Goal: Task Accomplishment & Management: Manage account settings

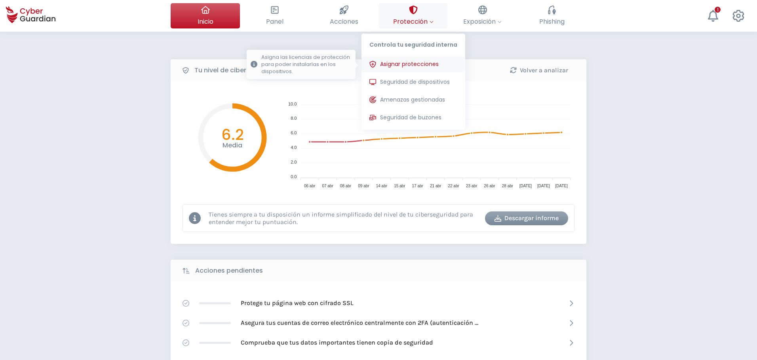
click at [426, 64] on span "Asignar protecciones" at bounding box center [409, 64] width 59 height 8
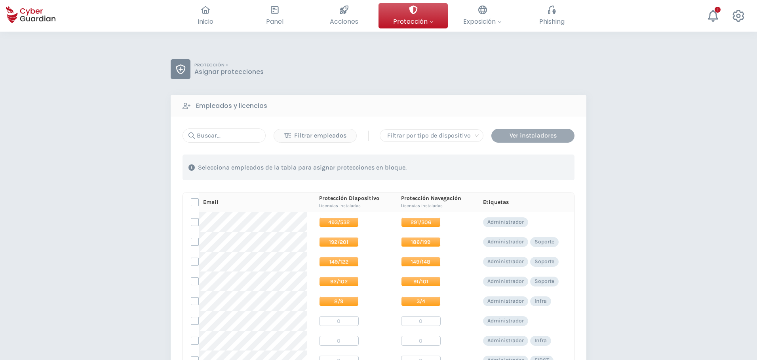
click at [544, 140] on button "Ver instaladores" at bounding box center [532, 136] width 83 height 14
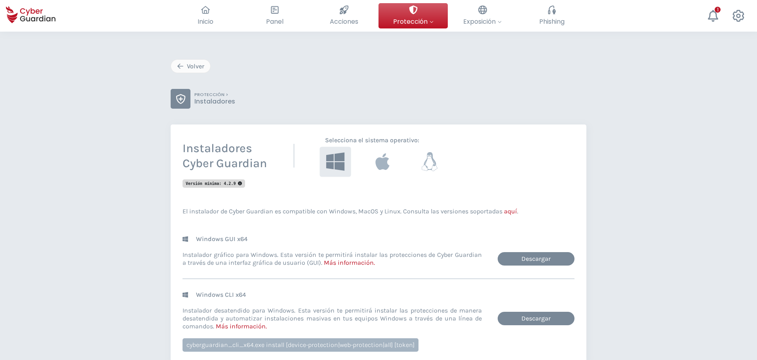
click at [332, 163] on icon at bounding box center [335, 162] width 18 height 18
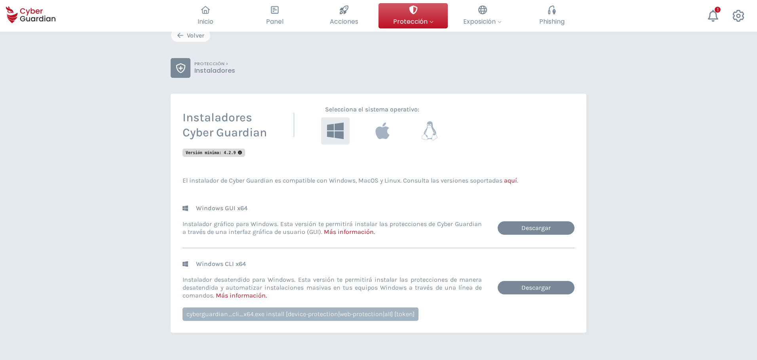
scroll to position [79, 0]
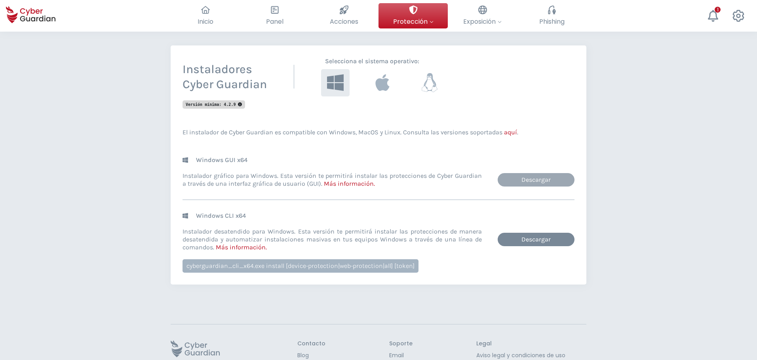
click at [532, 181] on link "Descargar" at bounding box center [535, 179] width 77 height 13
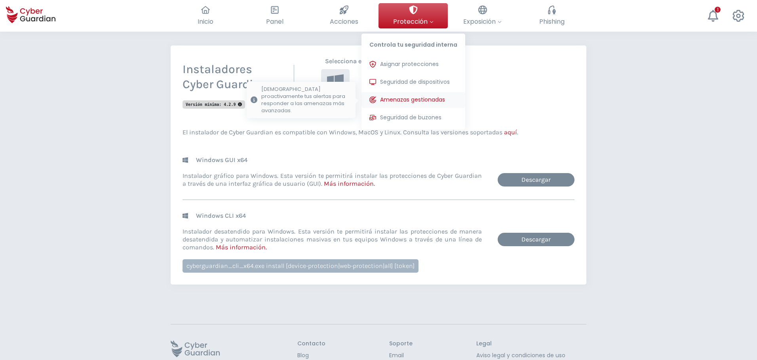
click at [400, 95] on button "Amenazas gestionadas Monitorizamos proactivamente tus alertas para responder a …" at bounding box center [413, 100] width 104 height 16
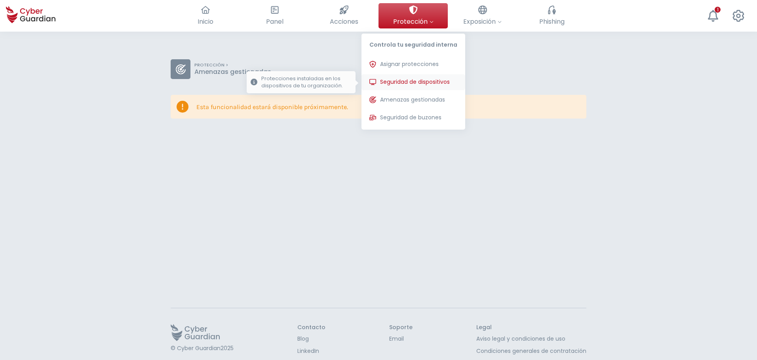
click at [406, 86] on button "Seguridad de dispositivos Protecciones instaladas en los dispositivos de tu org…" at bounding box center [413, 82] width 104 height 16
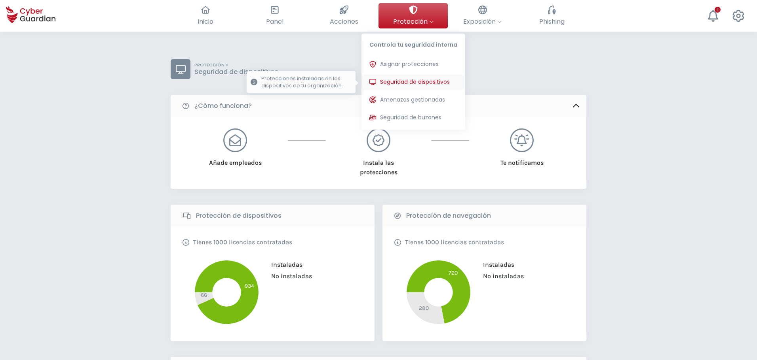
drag, startPoint x: 404, startPoint y: 63, endPoint x: 448, endPoint y: 85, distance: 49.2
click at [404, 62] on span "Asignar protecciones" at bounding box center [409, 64] width 59 height 8
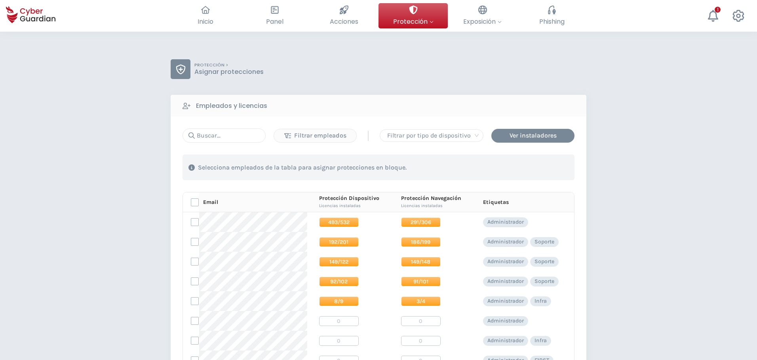
scroll to position [119, 0]
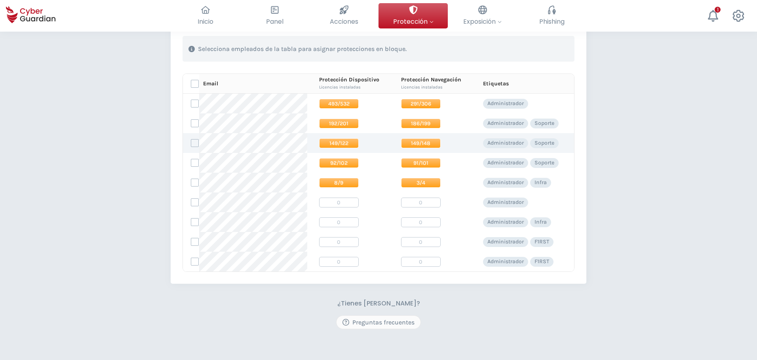
click at [330, 144] on span "149/122" at bounding box center [339, 143] width 40 height 10
click at [195, 142] on label at bounding box center [195, 143] width 8 height 8
click at [191, 142] on input "checkbox" at bounding box center [191, 143] width 0 height 7
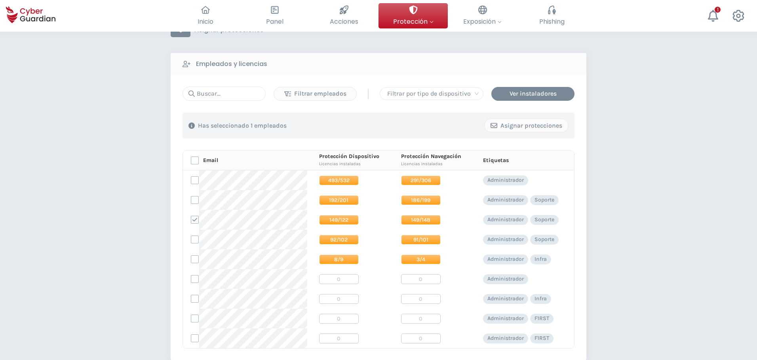
scroll to position [40, 0]
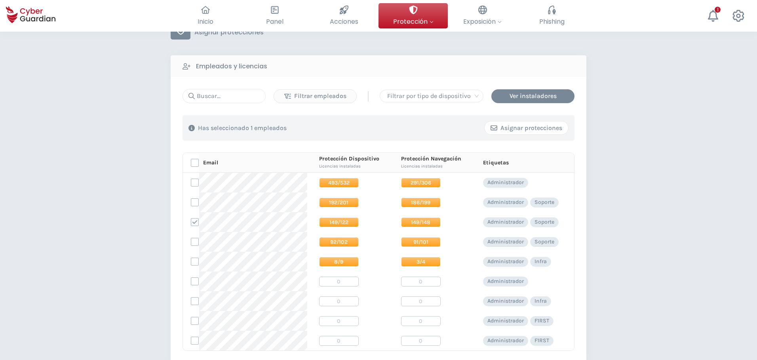
click at [506, 124] on div "Asignar protecciones" at bounding box center [526, 127] width 72 height 9
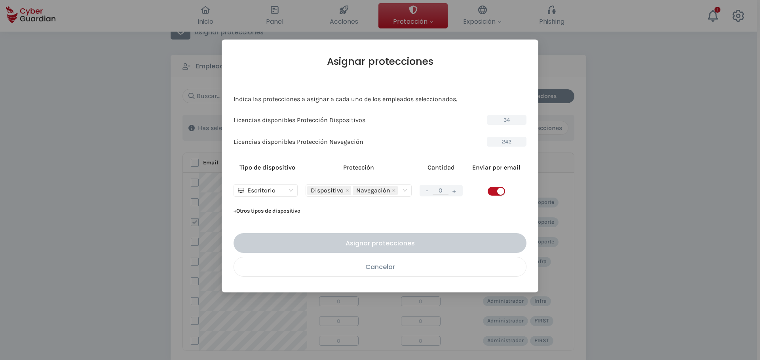
click at [378, 271] on div "Cancelar" at bounding box center [380, 267] width 280 height 10
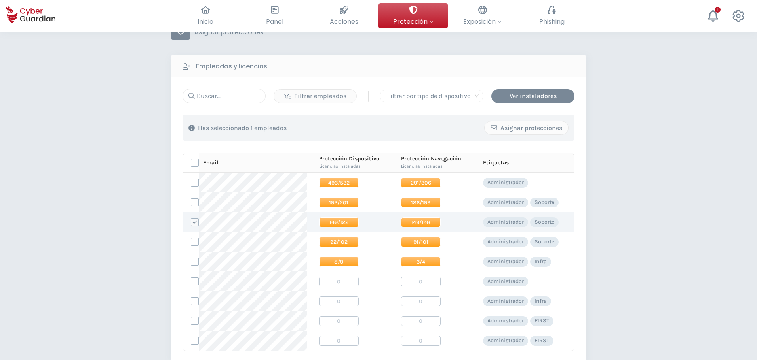
click at [497, 222] on p "Administrador" at bounding box center [505, 222] width 36 height 7
click at [193, 224] on icon at bounding box center [195, 223] width 6 height 6
click at [191, 224] on input "checkbox" at bounding box center [191, 222] width 0 height 7
click at [341, 220] on span "149/122" at bounding box center [339, 223] width 40 height 10
click at [192, 227] on td at bounding box center [191, 222] width 16 height 20
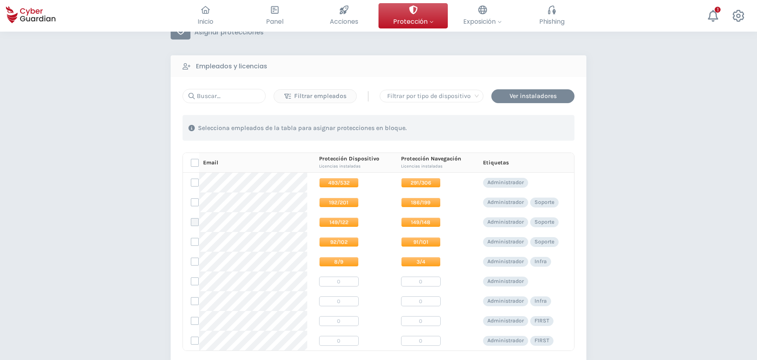
click at [191, 227] on td at bounding box center [191, 222] width 16 height 20
click at [192, 225] on label at bounding box center [195, 222] width 8 height 8
click at [191, 225] on input "checkbox" at bounding box center [191, 222] width 0 height 7
click at [498, 127] on div "Asignar protecciones" at bounding box center [526, 127] width 72 height 9
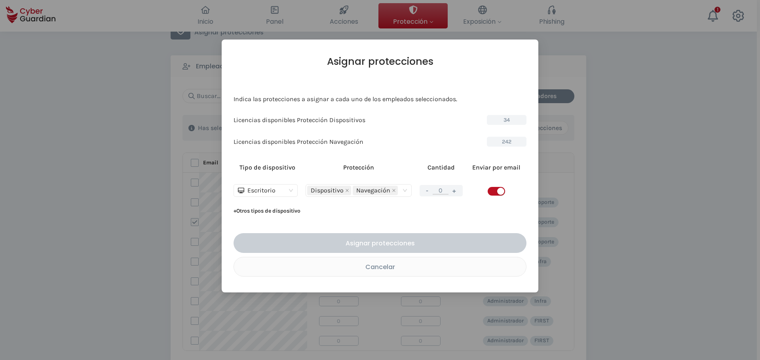
click at [455, 191] on button "+" at bounding box center [454, 191] width 9 height 10
type input "1"
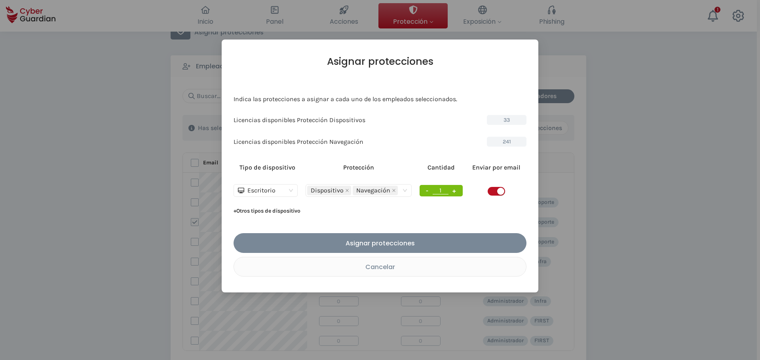
click at [390, 241] on div "Asignar protecciones" at bounding box center [379, 244] width 281 height 10
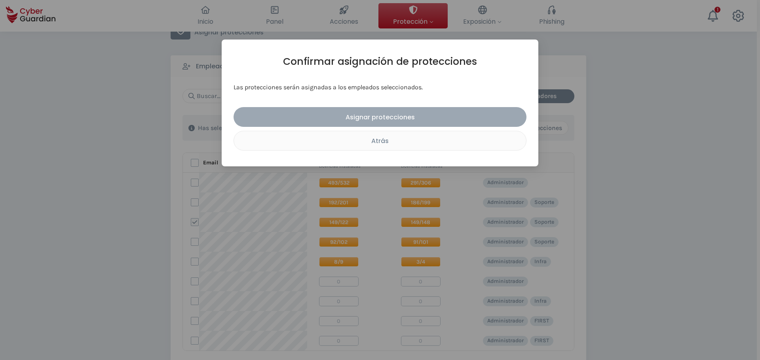
click at [409, 119] on div "Asignar protecciones" at bounding box center [379, 117] width 281 height 10
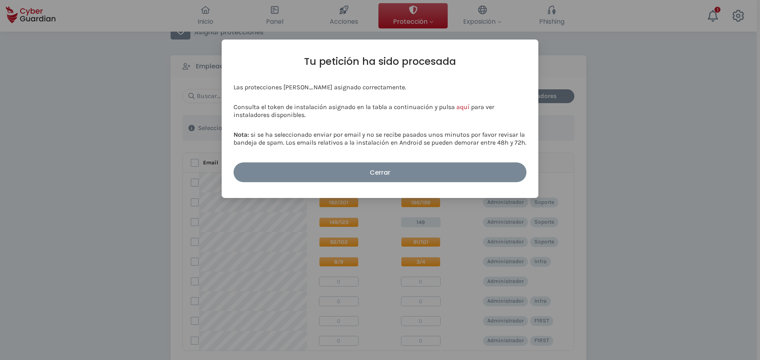
click at [405, 172] on div "Cerrar" at bounding box center [379, 173] width 281 height 10
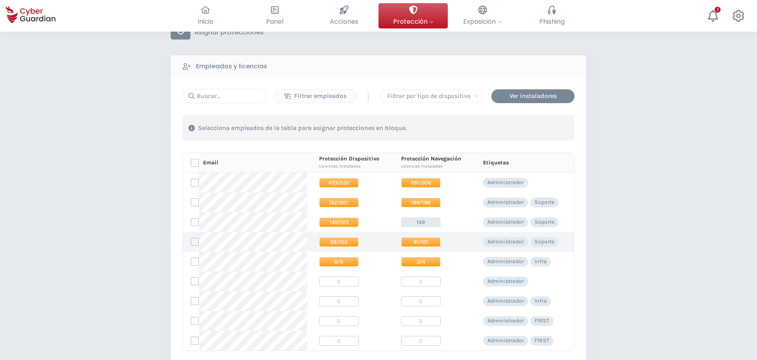
click at [430, 240] on span "91/101" at bounding box center [421, 242] width 40 height 10
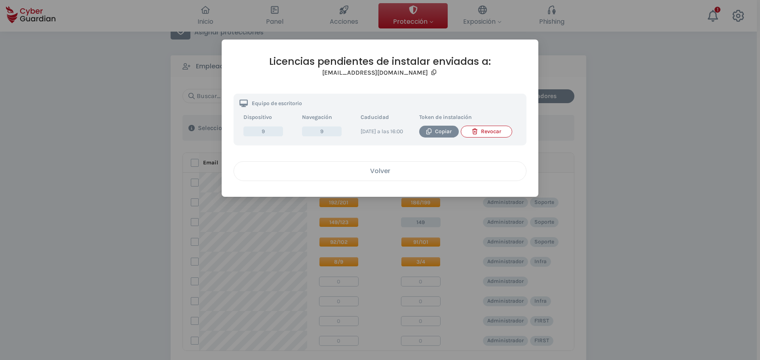
click at [410, 175] on div "Volver" at bounding box center [380, 171] width 280 height 10
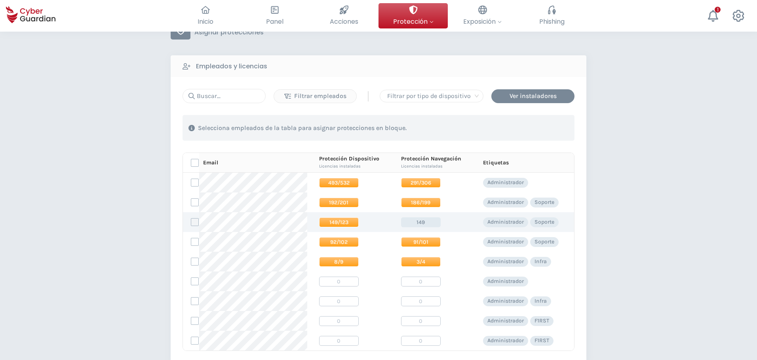
click at [192, 223] on label at bounding box center [195, 222] width 8 height 8
click at [191, 223] on input "checkbox" at bounding box center [191, 222] width 0 height 7
click at [525, 124] on div "Asignar protecciones" at bounding box center [526, 127] width 72 height 9
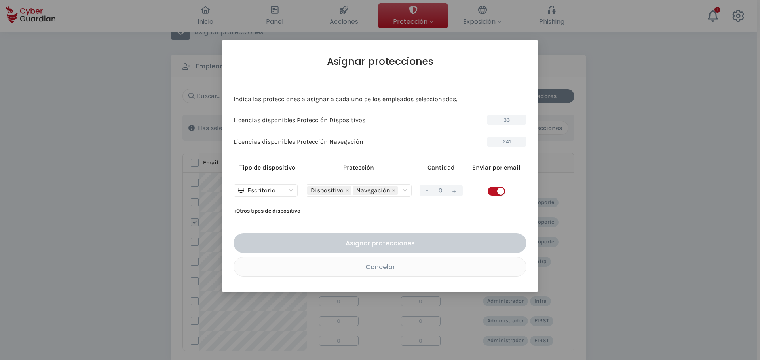
drag, startPoint x: 453, startPoint y: 185, endPoint x: 449, endPoint y: 196, distance: 11.8
click at [453, 185] on div "- 0 +" at bounding box center [440, 190] width 43 height 11
click at [453, 191] on button "+" at bounding box center [454, 191] width 9 height 10
type input "1"
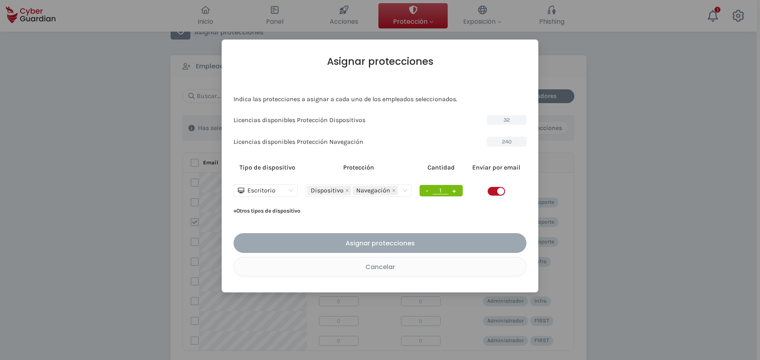
click at [440, 240] on div "Asignar protecciones" at bounding box center [379, 244] width 281 height 10
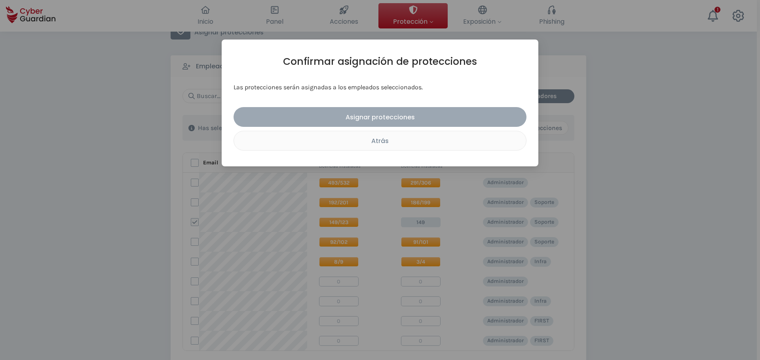
click at [419, 114] on div "Asignar protecciones" at bounding box center [379, 117] width 281 height 10
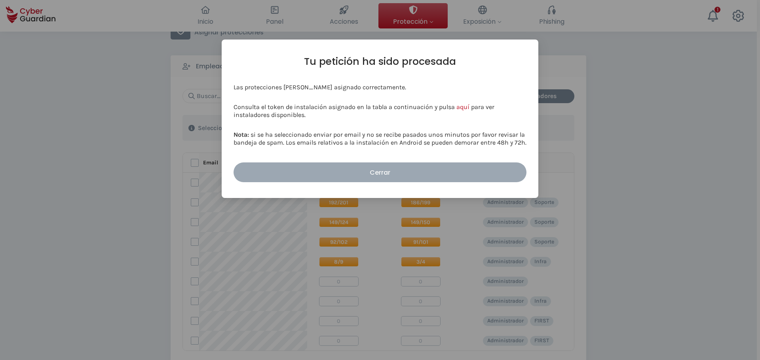
click at [431, 173] on div "Cerrar" at bounding box center [379, 173] width 281 height 10
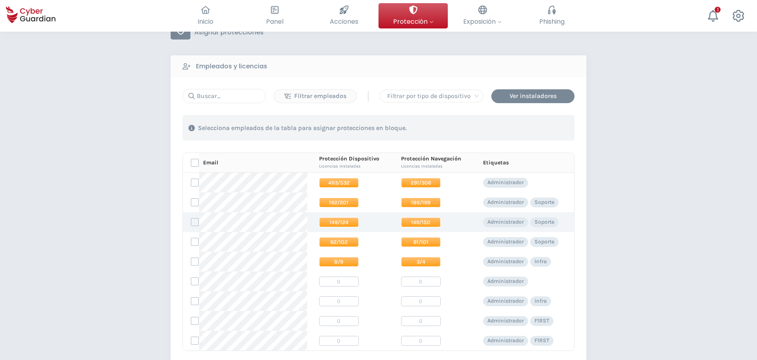
click at [419, 220] on span "149/150" at bounding box center [421, 223] width 40 height 10
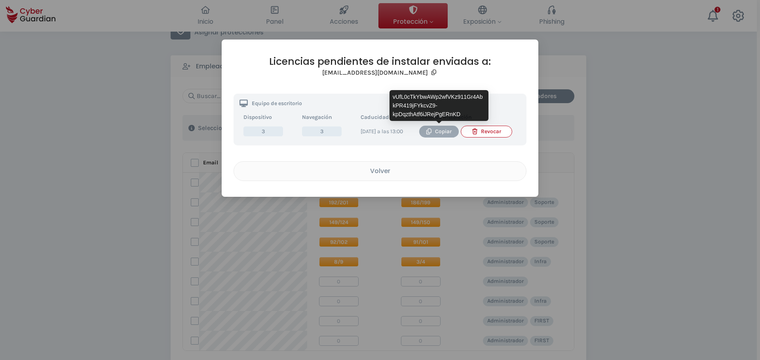
click at [436, 131] on div "Copiar" at bounding box center [439, 131] width 28 height 9
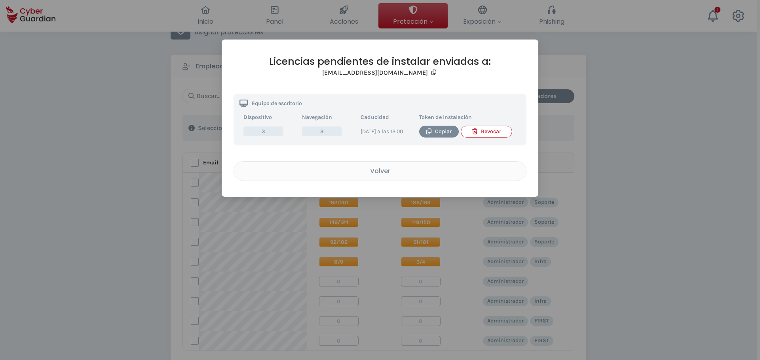
click at [644, 83] on div "Licencias pendientes de instalar enviadas a: wlarrosa@creditodelacasa.com.uy Eq…" at bounding box center [380, 180] width 760 height 360
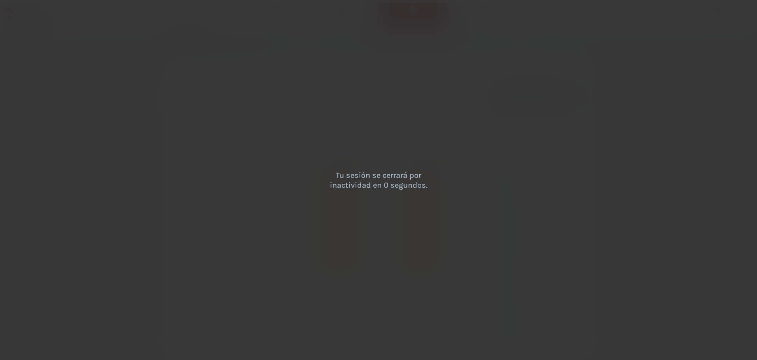
click at [411, 176] on h3 "Tu sesión se cerrará por inactividad en 0 segundos." at bounding box center [378, 181] width 119 height 20
